Goal: Transaction & Acquisition: Purchase product/service

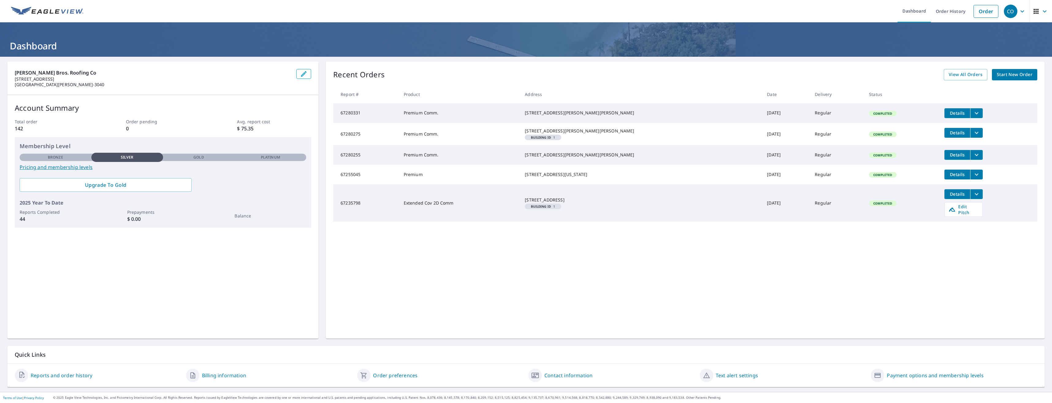
click at [1011, 73] on span "Start New Order" at bounding box center [1015, 75] width 36 height 8
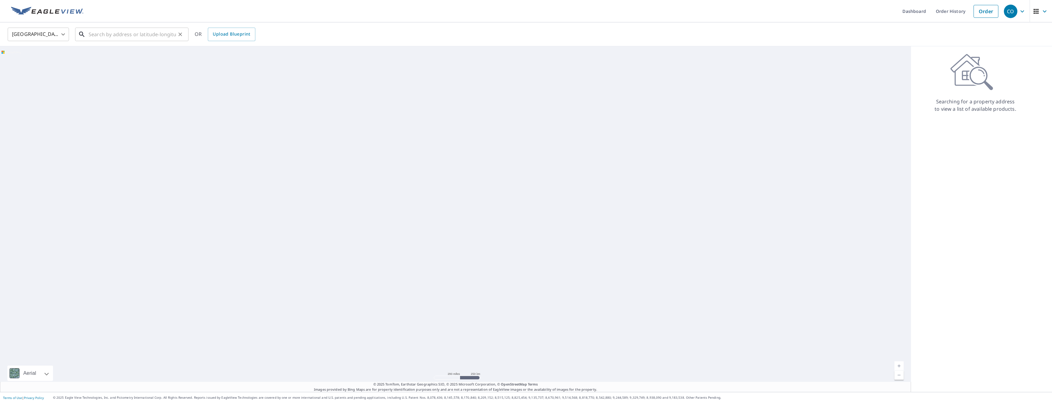
click at [105, 33] on input "text" at bounding box center [132, 34] width 87 height 17
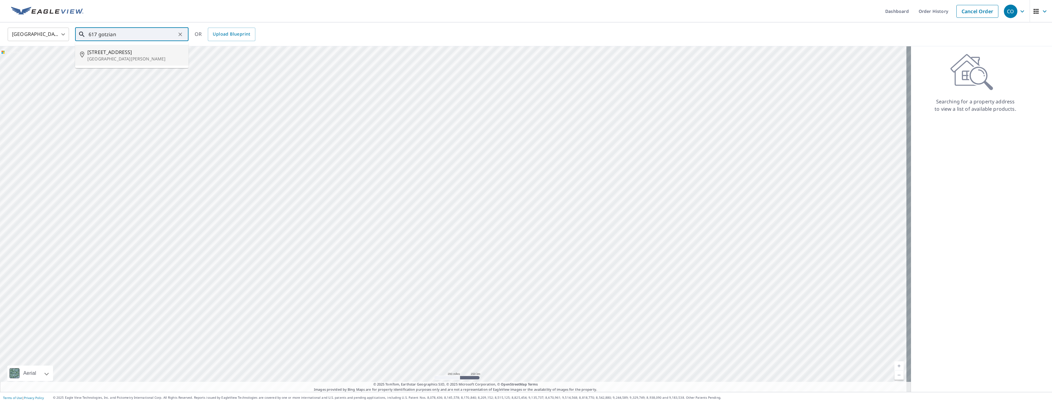
click at [117, 59] on p "[GEOGRAPHIC_DATA][PERSON_NAME]" at bounding box center [135, 59] width 96 height 6
type input "[STREET_ADDRESS][PERSON_NAME]"
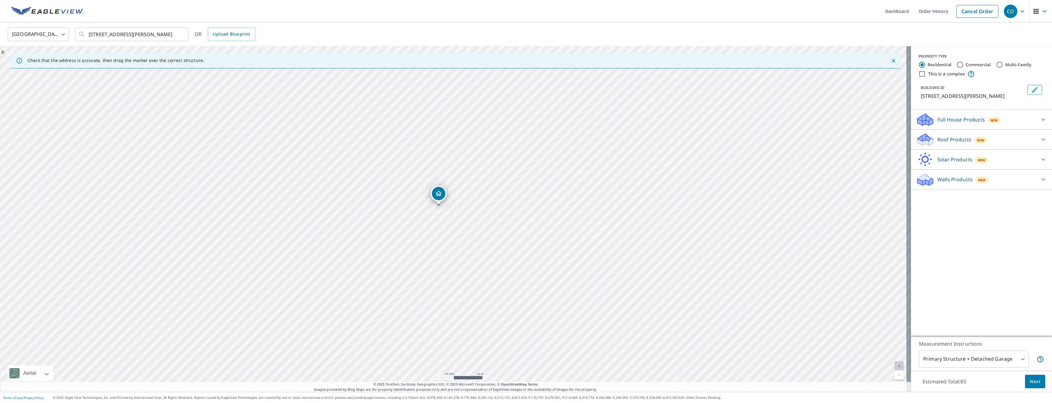
click at [937, 141] on p "Roof Products" at bounding box center [954, 139] width 34 height 7
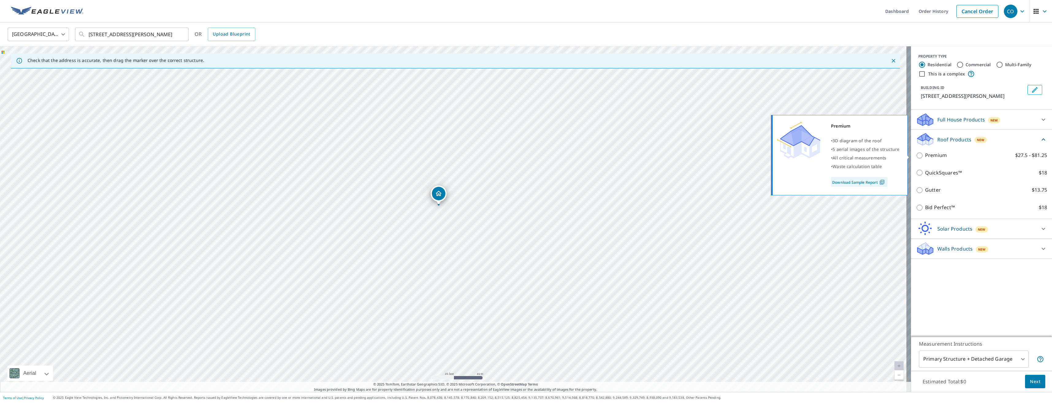
click at [933, 156] on p "Premium" at bounding box center [936, 155] width 22 height 8
click at [925, 156] on input "Premium $27.5 - $81.25" at bounding box center [920, 155] width 9 height 7
checkbox input "true"
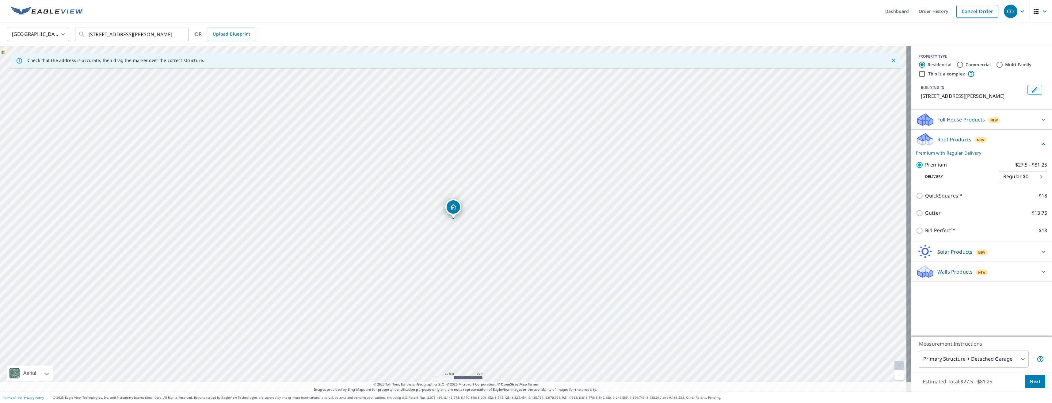
click at [1017, 362] on body "CO CO Dashboard Order History Cancel Order CO [GEOGRAPHIC_DATA] [GEOGRAPHIC_DAT…" at bounding box center [526, 201] width 1052 height 403
click at [972, 370] on li "Primary Structure Only" at bounding box center [969, 367] width 110 height 11
click at [1013, 358] on body "CO CO Dashboard Order History Cancel Order CO [GEOGRAPHIC_DATA] [GEOGRAPHIC_DAT…" at bounding box center [526, 201] width 1052 height 403
click at [974, 387] on li "Other (please provide instructions)" at bounding box center [969, 389] width 110 height 11
click at [1007, 361] on body "CO CO Dashboard Order History Cancel Order CO [GEOGRAPHIC_DATA] [GEOGRAPHIC_DAT…" at bounding box center [526, 201] width 1052 height 403
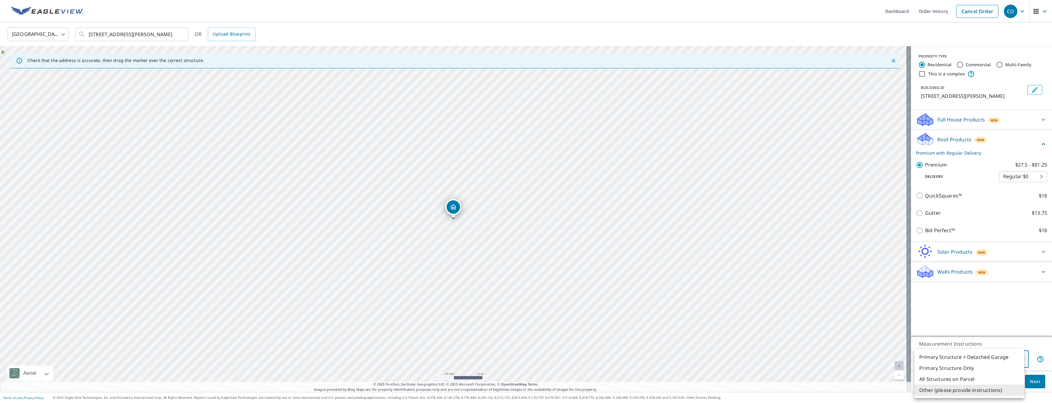
click at [990, 371] on li "Primary Structure Only" at bounding box center [969, 367] width 110 height 11
type input "2"
click at [1030, 384] on span "Next" at bounding box center [1035, 382] width 10 height 8
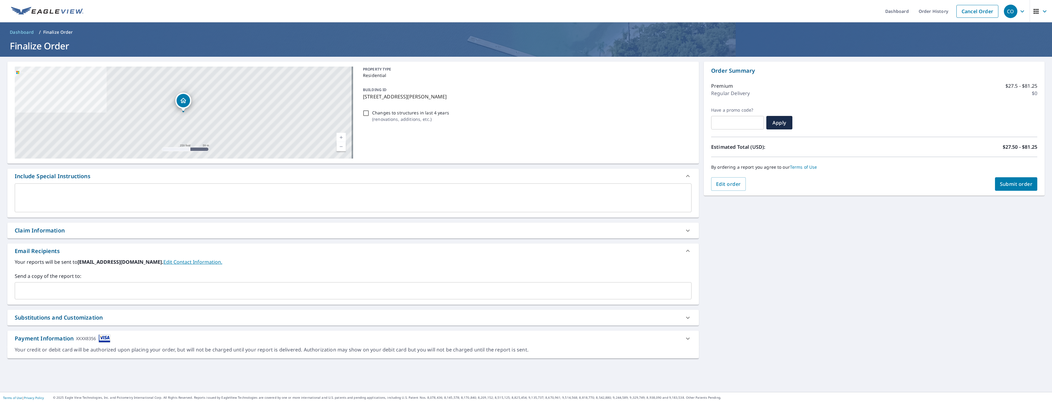
click at [166, 284] on div "​" at bounding box center [353, 290] width 677 height 17
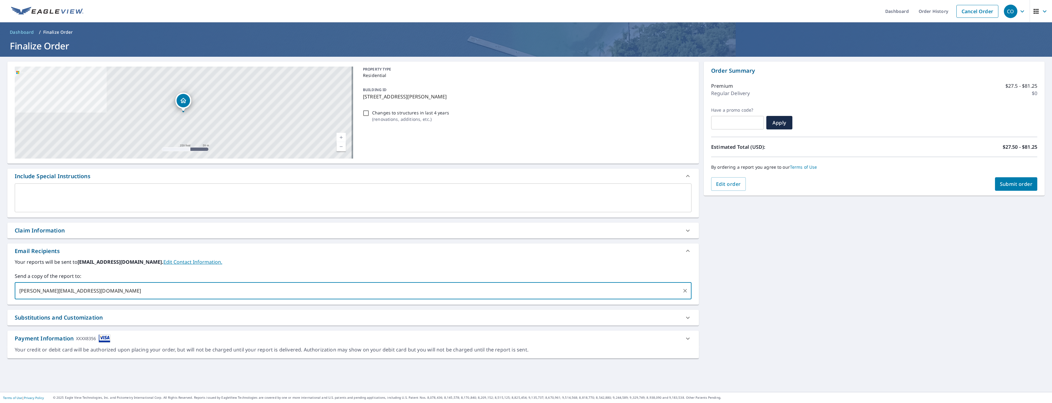
type input "[PERSON_NAME][EMAIL_ADDRESS][DOMAIN_NAME]"
click at [1014, 181] on span "Submit order" at bounding box center [1016, 184] width 33 height 7
